Goal: Check status: Check status

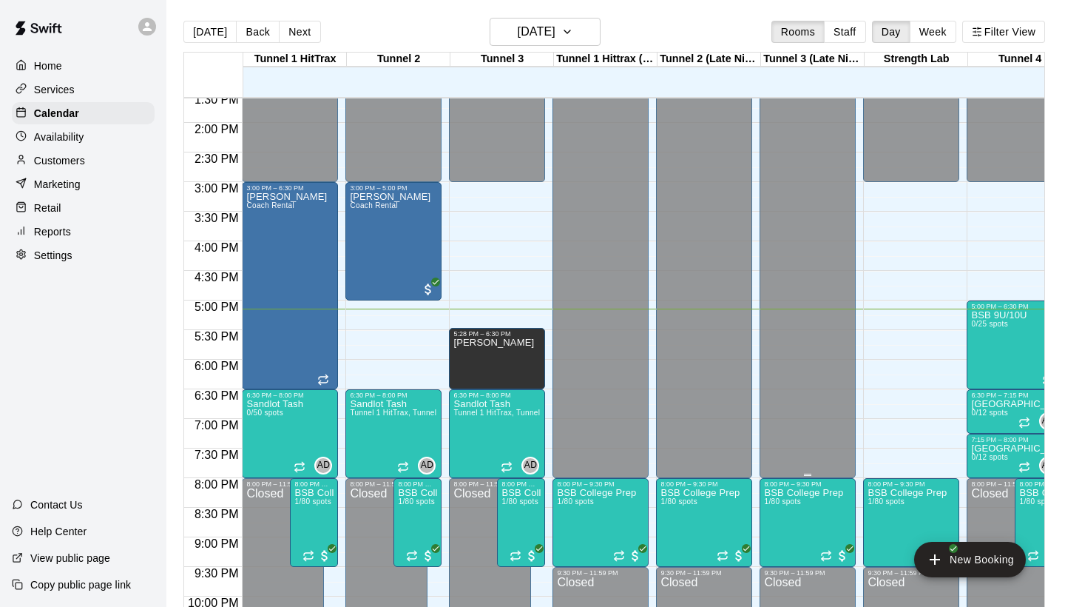
scroll to position [804, 0]
click at [832, 33] on button "Staff" at bounding box center [845, 32] width 42 height 22
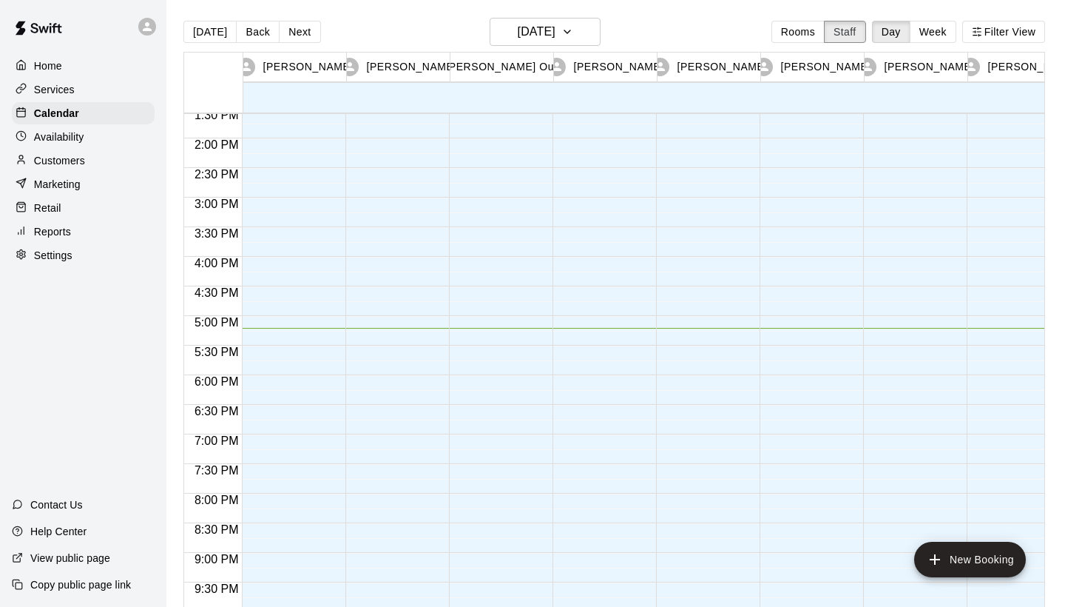
scroll to position [0, 0]
drag, startPoint x: 943, startPoint y: 82, endPoint x: 880, endPoint y: 98, distance: 65.5
click at [880, 98] on div "[PERSON_NAME] 10 Wed" at bounding box center [916, 83] width 104 height 60
drag, startPoint x: 974, startPoint y: 73, endPoint x: 812, endPoint y: 109, distance: 165.3
click at [812, 109] on div "[PERSON_NAME] 10 Wed [PERSON_NAME] 10 Wed [PERSON_NAME] Outing Jr 10 Wed [PERSO…" at bounding box center [614, 83] width 861 height 60
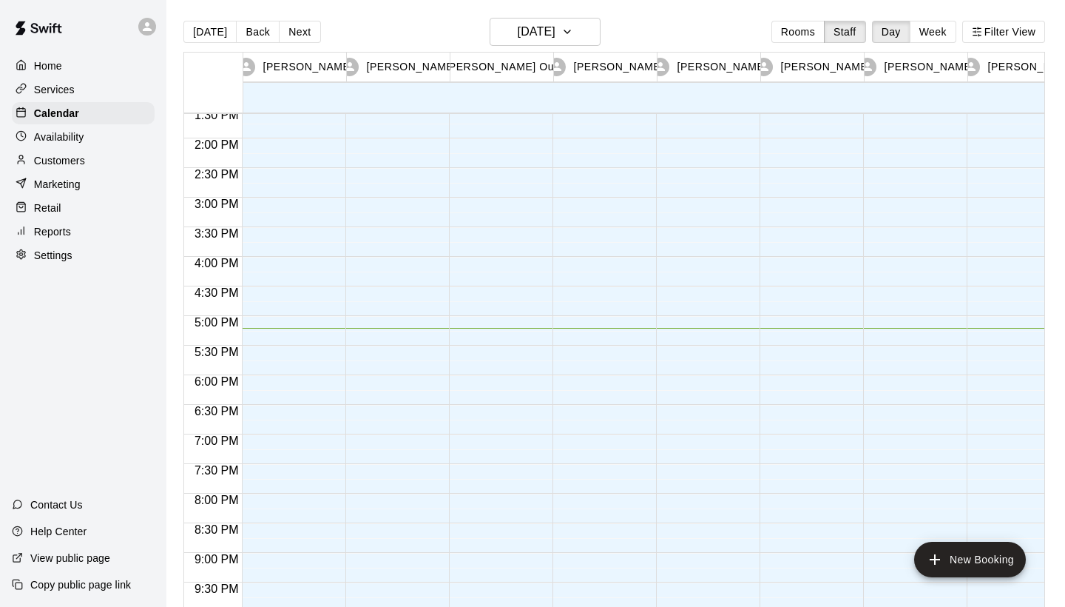
click at [664, 127] on div at bounding box center [704, 20] width 96 height 1421
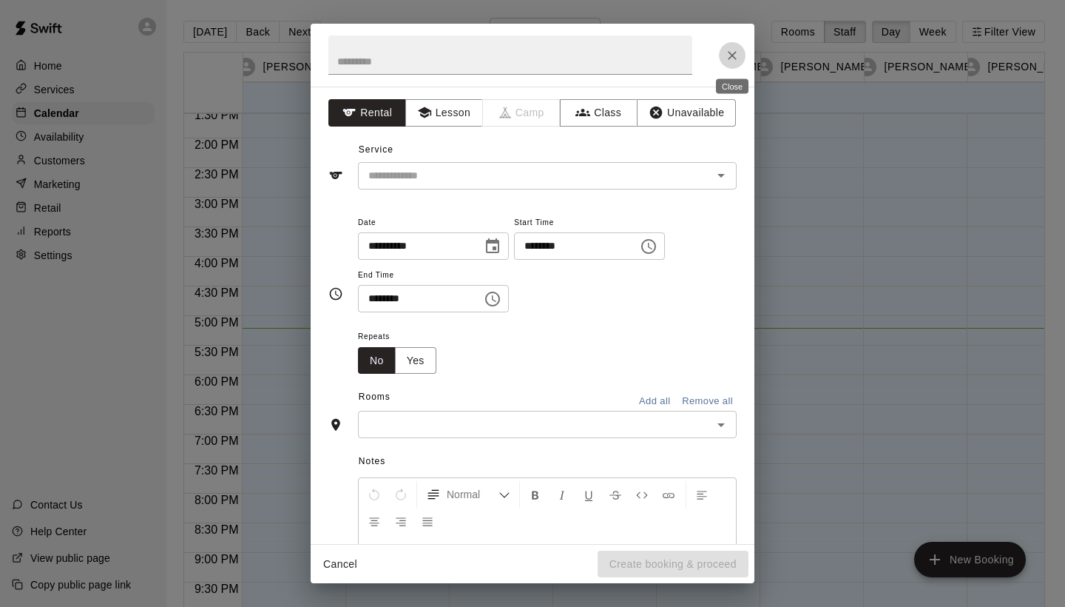
click at [734, 58] on icon "Close" at bounding box center [732, 55] width 15 height 15
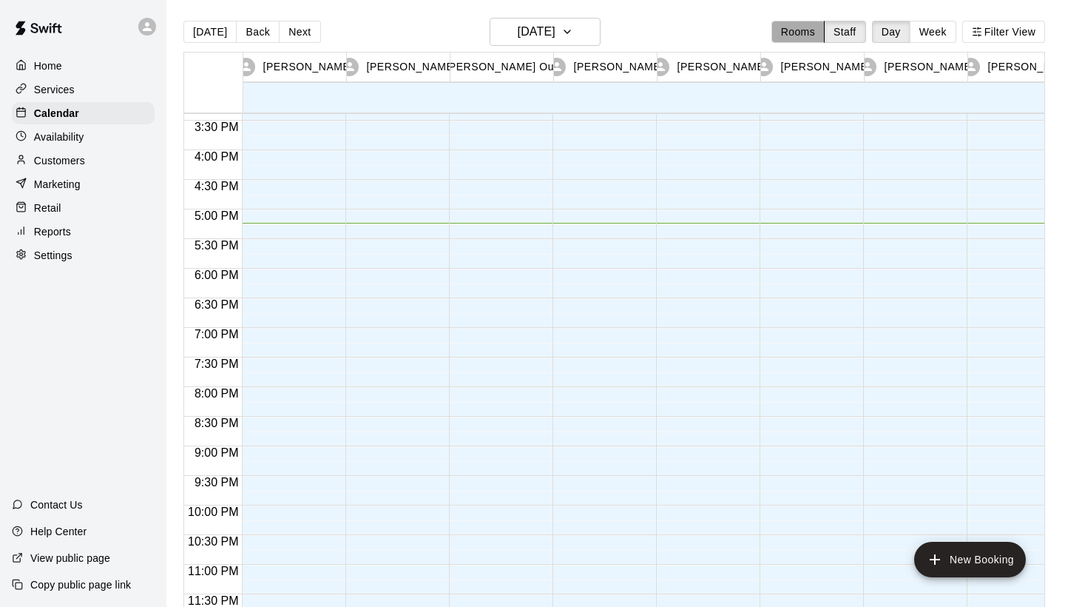
click at [810, 38] on button "Rooms" at bounding box center [798, 32] width 53 height 22
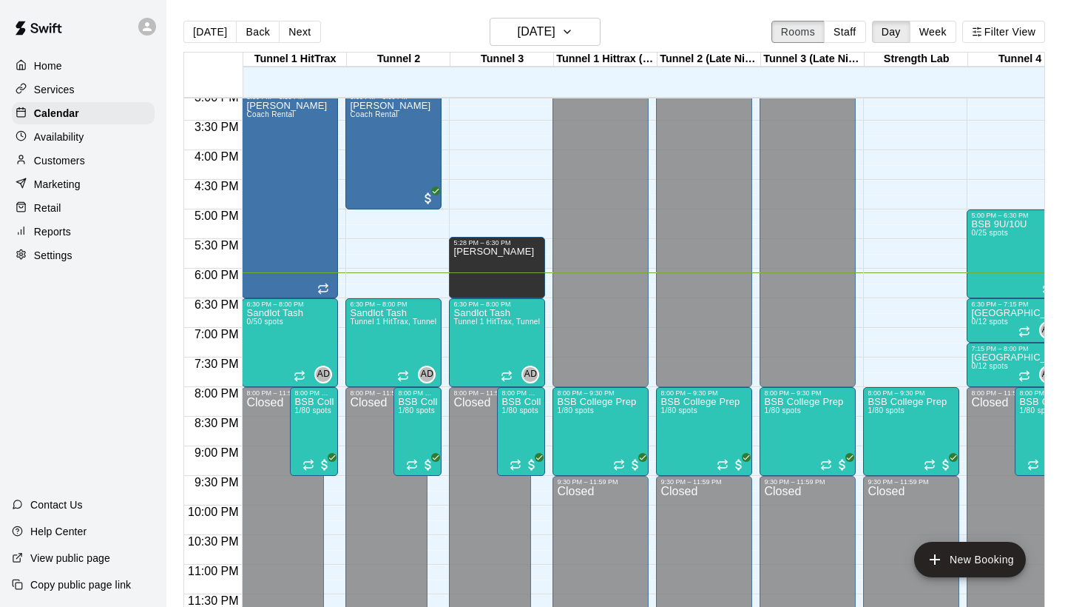
scroll to position [896, 0]
drag, startPoint x: 548, startPoint y: 447, endPoint x: 652, endPoint y: 316, distance: 167.0
click at [652, 316] on div at bounding box center [604, 320] width 103 height 15
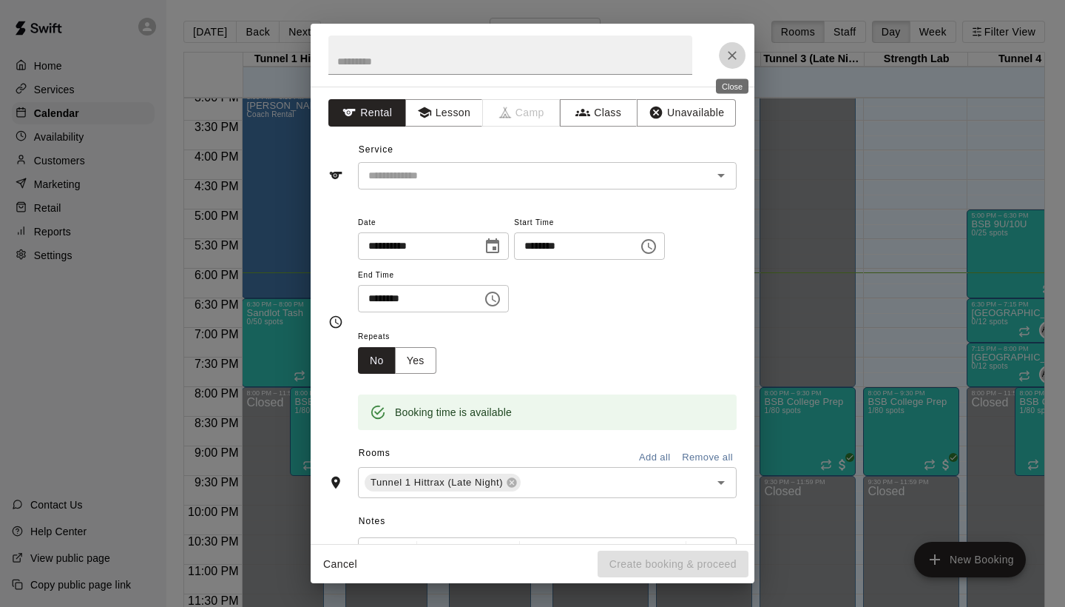
click at [731, 58] on icon "Close" at bounding box center [732, 55] width 15 height 15
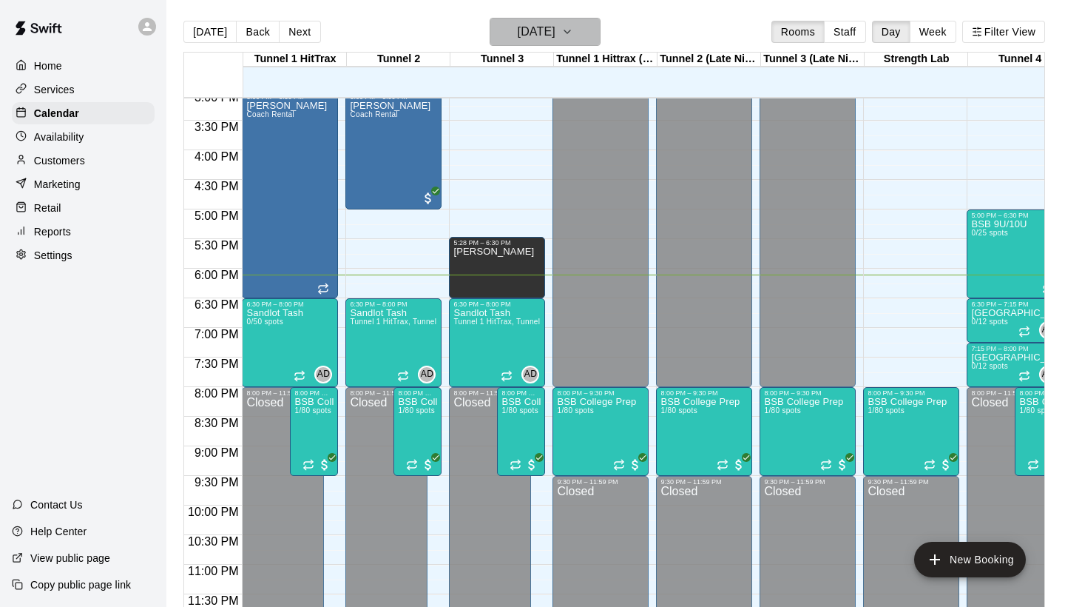
click at [556, 41] on h6 "[DATE]" at bounding box center [537, 31] width 38 height 21
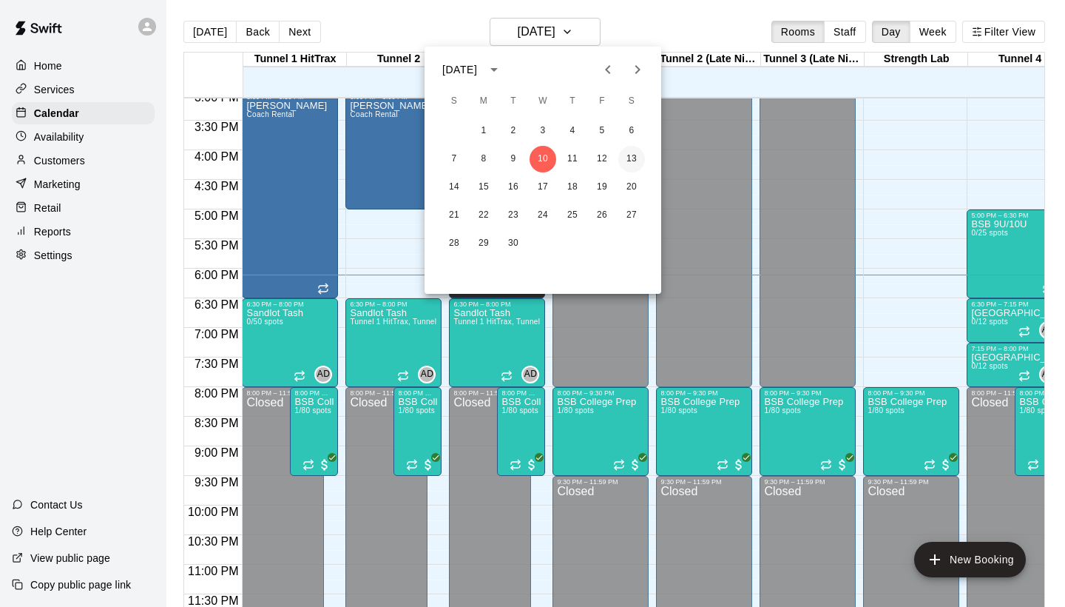
click at [631, 160] on button "13" at bounding box center [632, 159] width 27 height 27
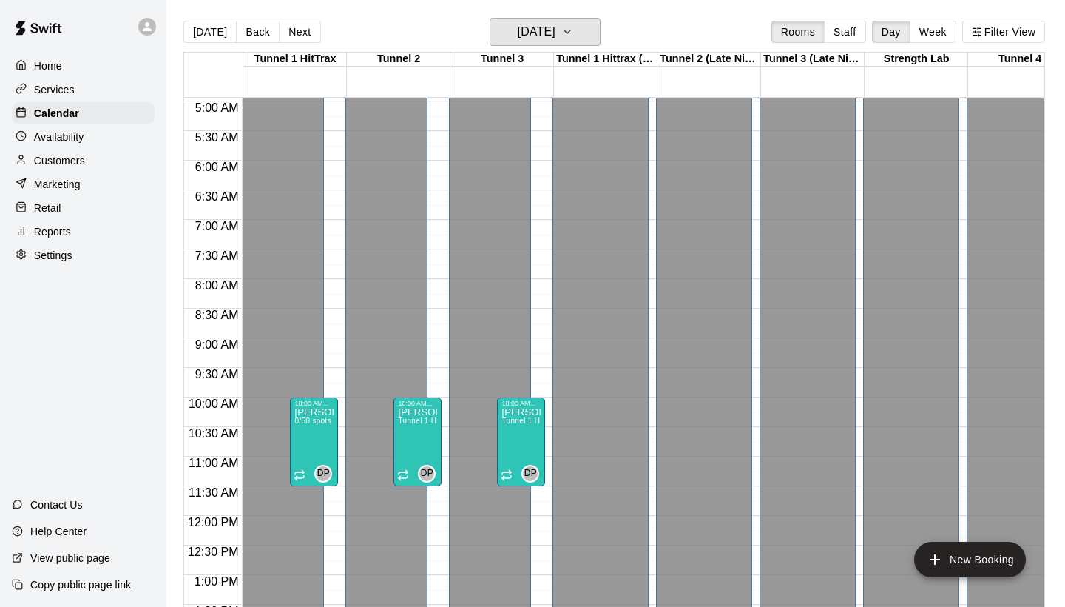
scroll to position [278, 0]
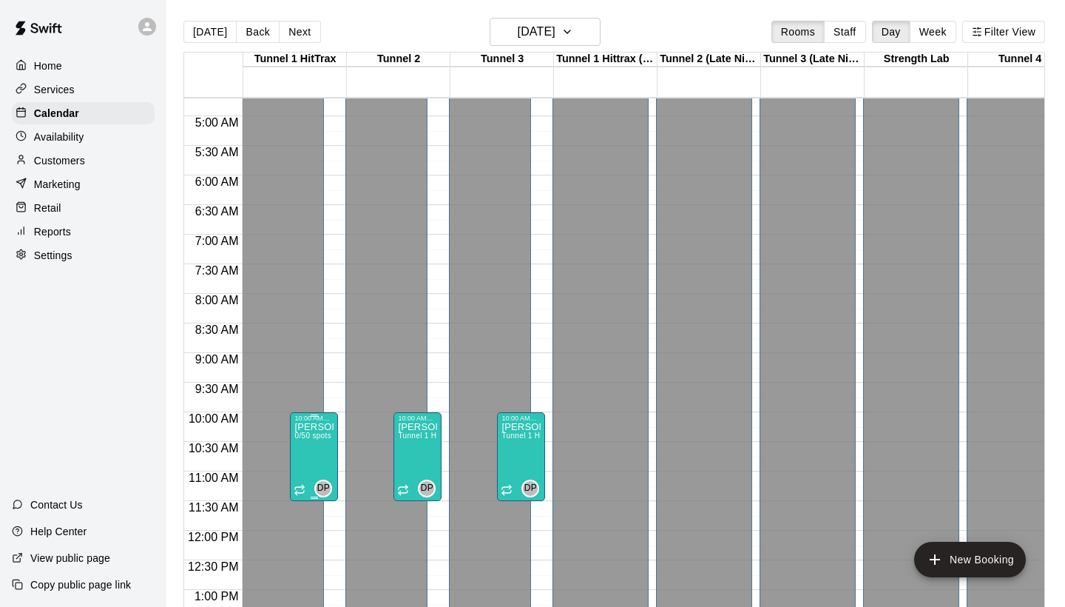
click at [314, 427] on p "[PERSON_NAME]" at bounding box center [313, 427] width 39 height 0
click at [346, 296] on div at bounding box center [532, 303] width 1065 height 607
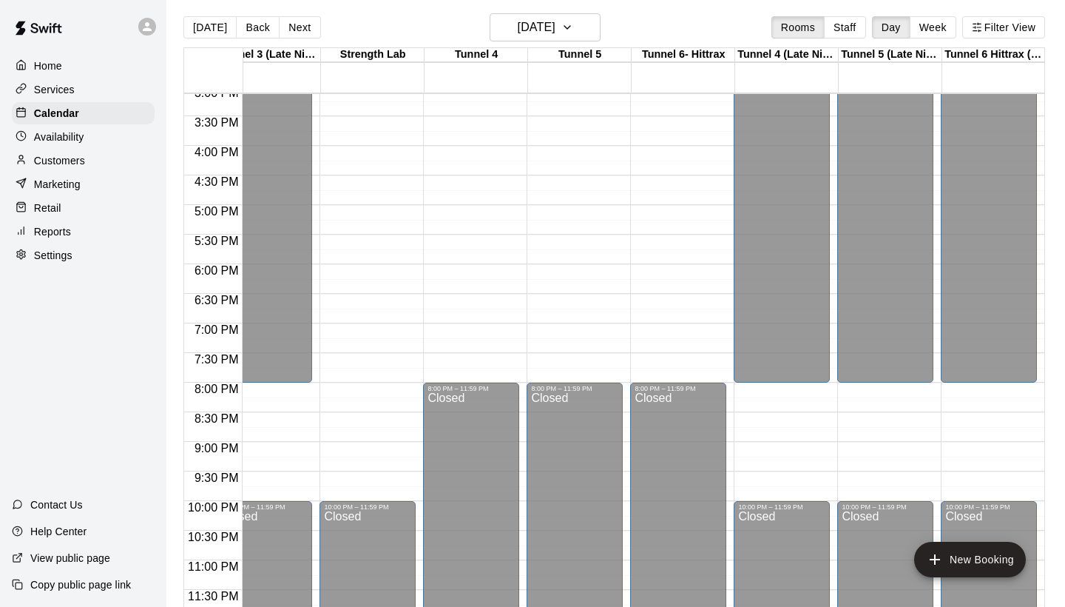
scroll to position [0, 304]
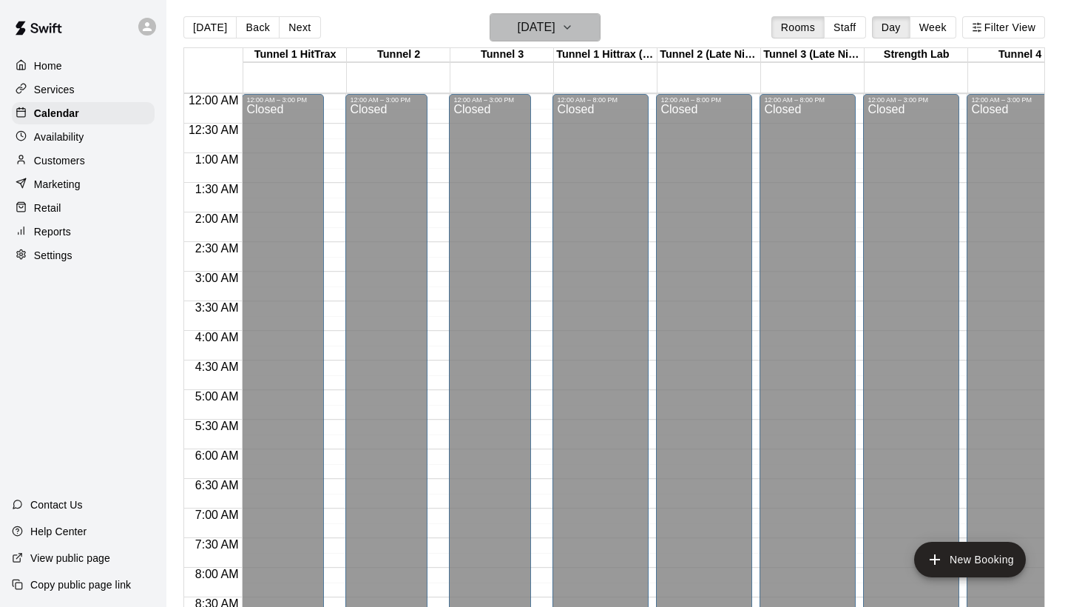
click at [556, 37] on h6 "[DATE]" at bounding box center [537, 27] width 38 height 21
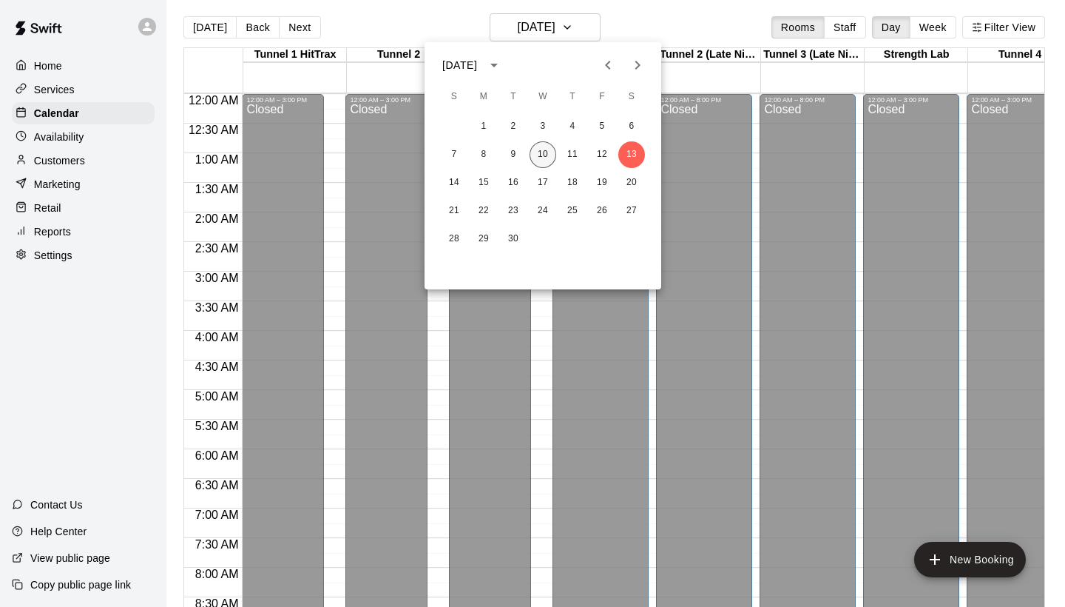
click at [543, 146] on button "10" at bounding box center [543, 154] width 27 height 27
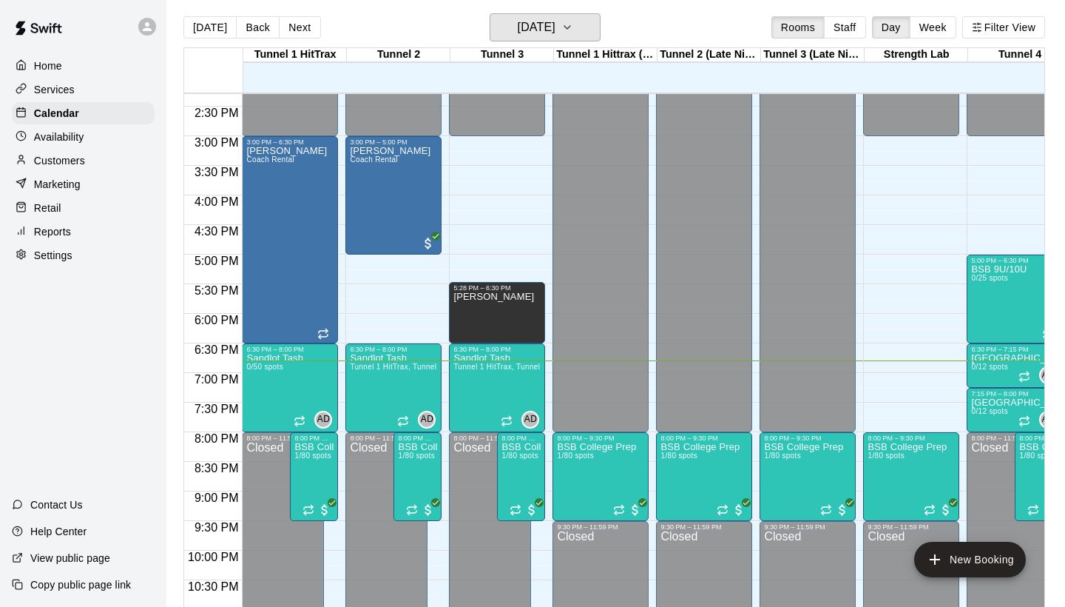
scroll to position [846, 0]
